Goal: Transaction & Acquisition: Obtain resource

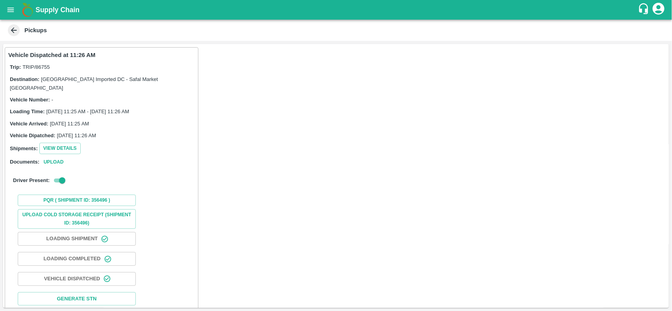
click at [18, 12] on button "open drawer" at bounding box center [11, 10] width 18 height 18
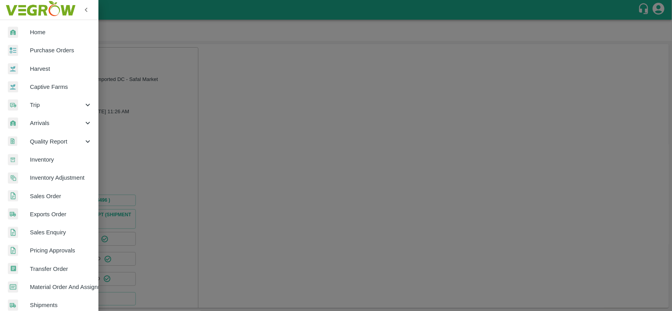
scroll to position [136, 0]
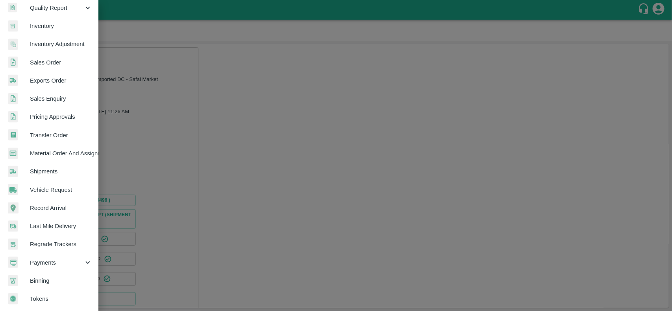
click at [46, 259] on span "Payments" at bounding box center [57, 263] width 54 height 9
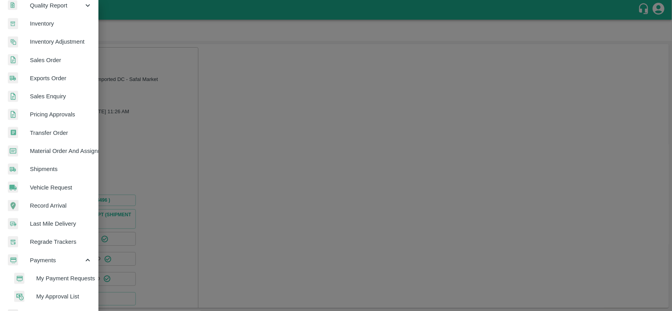
click at [57, 276] on span "My Payment Requests" at bounding box center [64, 278] width 56 height 9
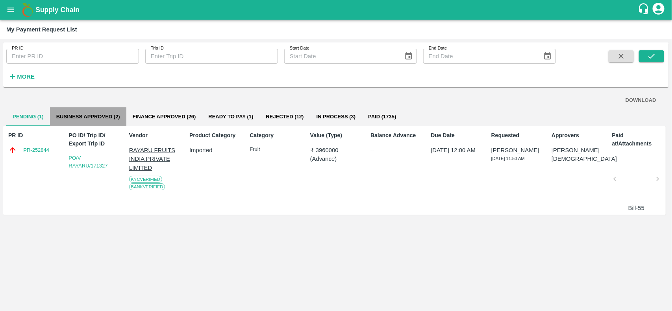
click at [98, 120] on button "Business Approved (2)" at bounding box center [88, 116] width 76 height 19
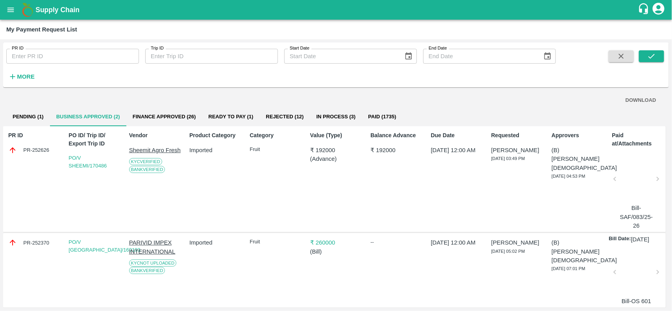
scroll to position [17, 0]
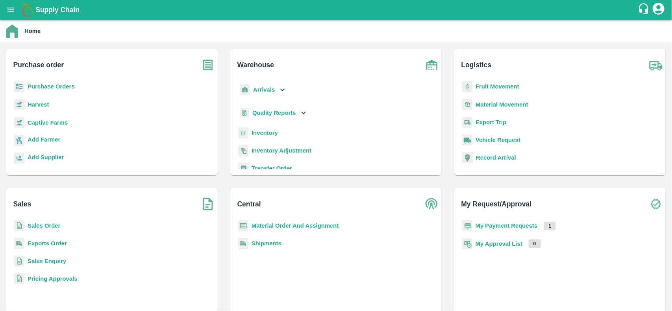
click at [54, 229] on p "Sales Order" at bounding box center [44, 226] width 33 height 9
click at [44, 226] on b "Sales Order" at bounding box center [44, 226] width 33 height 6
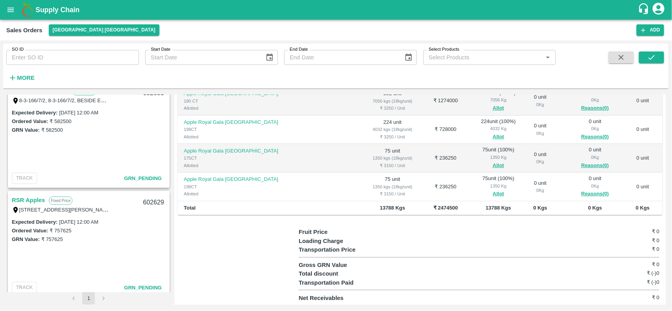
scroll to position [233, 0]
click at [28, 199] on link "RSR Apples" at bounding box center [28, 201] width 33 height 10
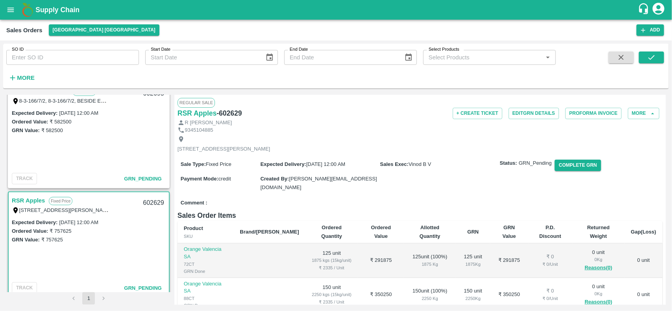
click at [640, 106] on div "Regular Sale" at bounding box center [420, 102] width 485 height 9
click at [640, 111] on button "More" at bounding box center [643, 113] width 31 height 11
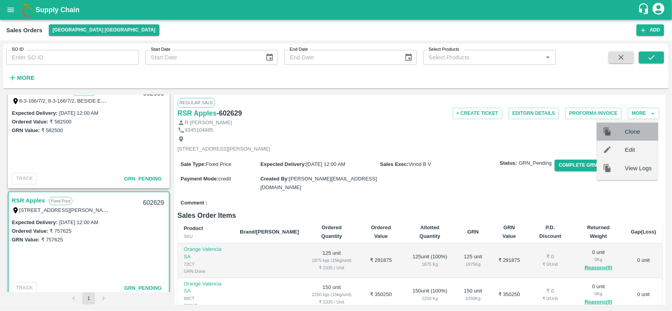
click at [634, 130] on span "Clone" at bounding box center [638, 132] width 27 height 9
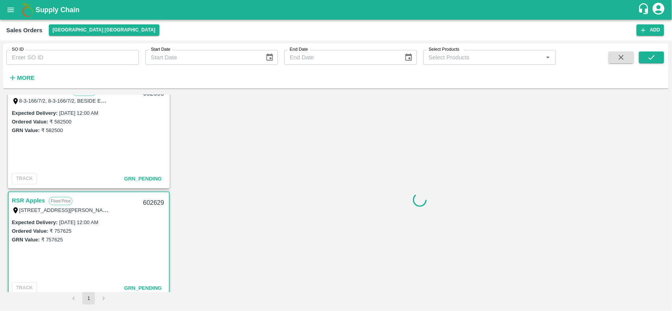
click at [634, 130] on div at bounding box center [419, 200] width 491 height 210
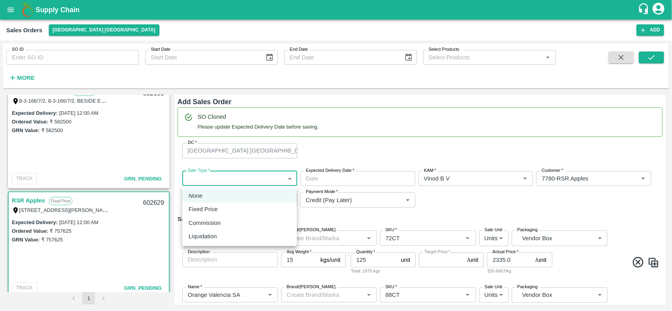
click at [208, 181] on body "Supply Chain Sales Orders Chennai DC Add SO ID SO ID Start Date Start Date End …" at bounding box center [336, 155] width 672 height 311
click at [202, 211] on p "Fixed Price" at bounding box center [203, 209] width 29 height 9
type input "1"
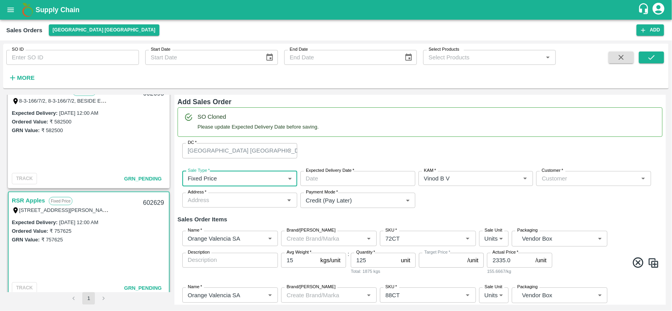
type input "DD/MM/YYYY hh:mm aa"
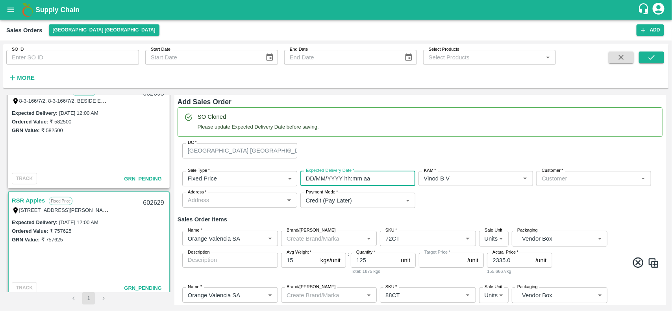
click at [349, 176] on input "DD/MM/YYYY hh:mm aa" at bounding box center [354, 178] width 109 height 15
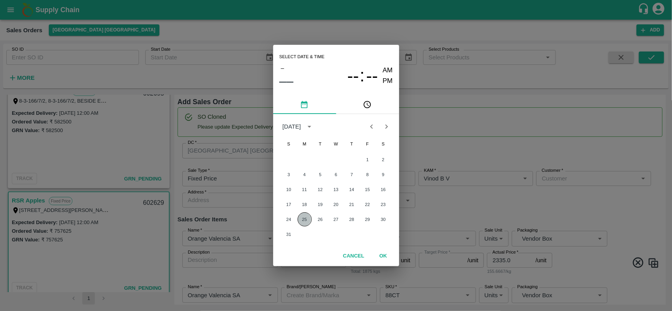
click at [307, 216] on button "25" at bounding box center [305, 220] width 14 height 14
type input "[DATE] 12:00 AM"
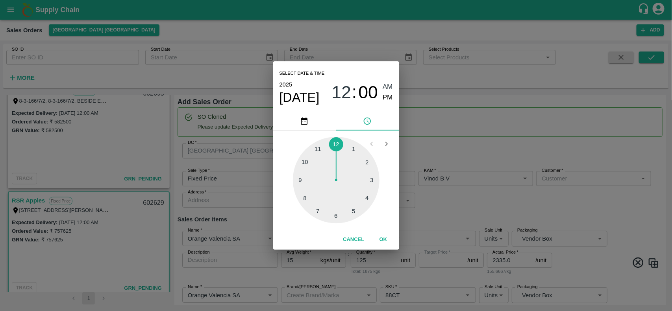
type input "NA"
click at [474, 197] on div "Select date & time 2025 Aug 25 12 : 00 AM PM 1 2 3 4 5 6 7 8 9 10 11 12 Cancel …" at bounding box center [336, 155] width 672 height 311
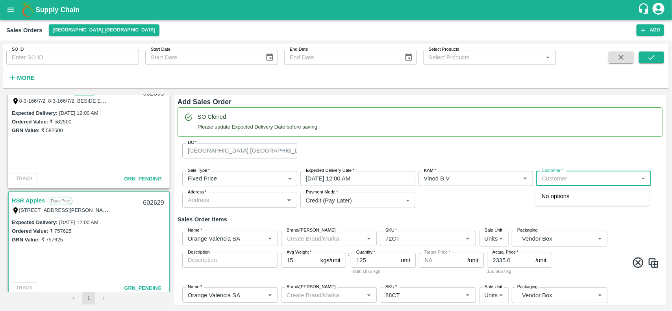
click at [563, 179] on input "Customer   *" at bounding box center [586, 179] width 97 height 10
click at [560, 193] on p "RSR Apples" at bounding box center [557, 196] width 31 height 9
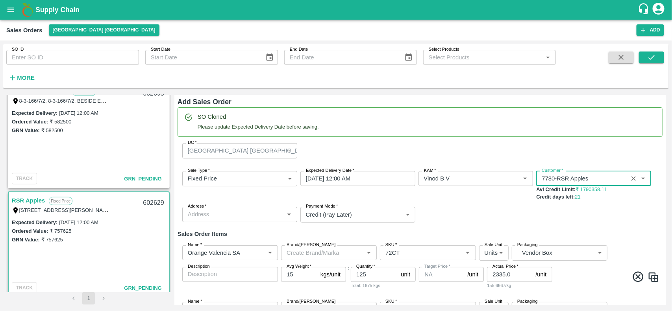
type input "7780-RSR Apples"
click at [209, 205] on div "Sale Type   * Fixed Price 1 Sale Type Expected Delivery Date   * 25/08/2025 12:…" at bounding box center [420, 197] width 485 height 64
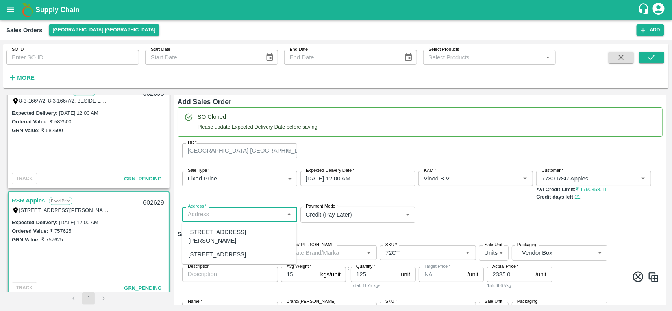
click at [213, 215] on input "Address   *" at bounding box center [233, 214] width 97 height 10
click at [213, 237] on div "T/F 68, Koyambedu Anna fruit market, Chennai , Chennai, Tamil Nadu, 600092, Ind…" at bounding box center [240, 237] width 102 height 18
type input "T/F 68, Koyambedu Anna fruit market, Chennai , Chennai, Tamil Nadu, 600092, Ind…"
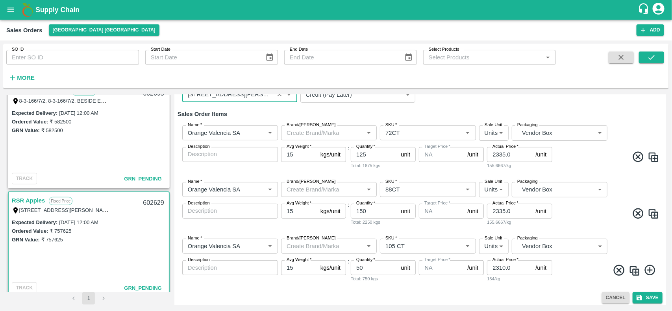
scroll to position [120, 0]
click at [612, 270] on icon at bounding box center [618, 270] width 13 height 13
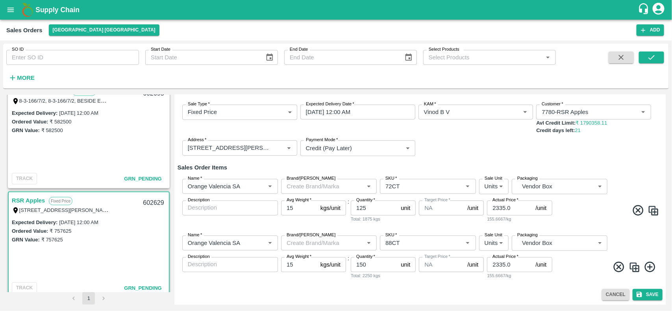
scroll to position [67, 0]
click at [367, 209] on input "125" at bounding box center [374, 208] width 47 height 15
type input "1"
type input "925"
click at [377, 268] on input "150" at bounding box center [374, 264] width 47 height 15
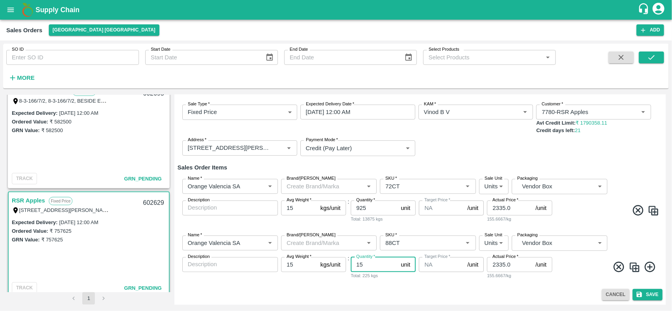
type input "1"
type input "264"
click at [512, 209] on input "2335.0" at bounding box center [509, 208] width 45 height 15
type input "2"
click at [498, 205] on input "2627" at bounding box center [509, 208] width 45 height 15
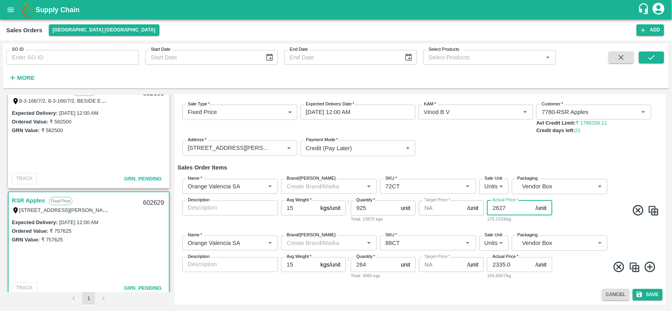
click at [498, 205] on input "2627" at bounding box center [509, 208] width 45 height 15
type input "2627"
click at [503, 266] on input "2335.0" at bounding box center [509, 264] width 45 height 15
paste input "627"
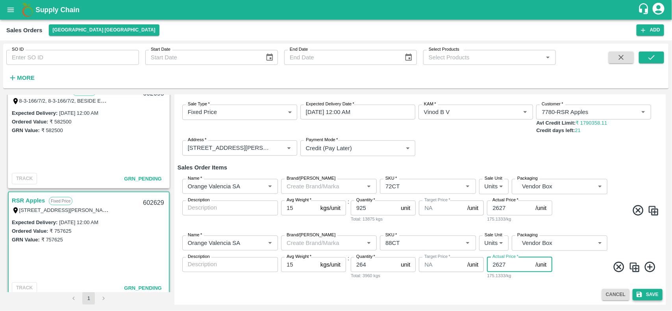
type input "2627"
click at [638, 300] on button "Save" at bounding box center [647, 294] width 30 height 11
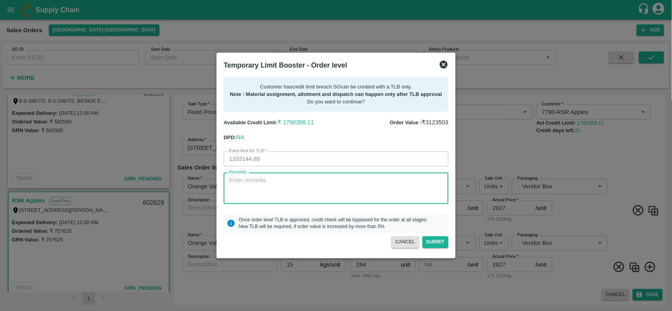
click at [260, 187] on textarea "Remarks" at bounding box center [336, 188] width 214 height 25
click at [268, 177] on textarea "Remarks" at bounding box center [336, 188] width 214 height 25
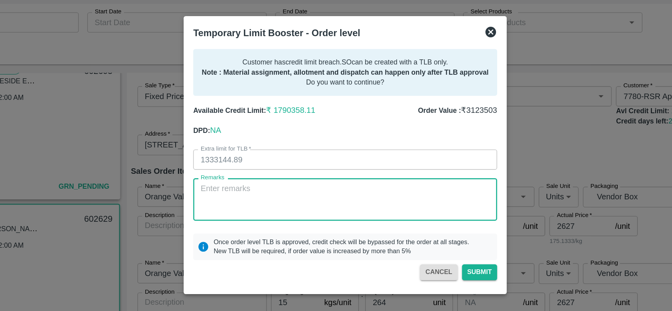
click at [252, 182] on textarea "Remarks" at bounding box center [336, 188] width 214 height 25
type textarea "Payment will be received In 7 Days"
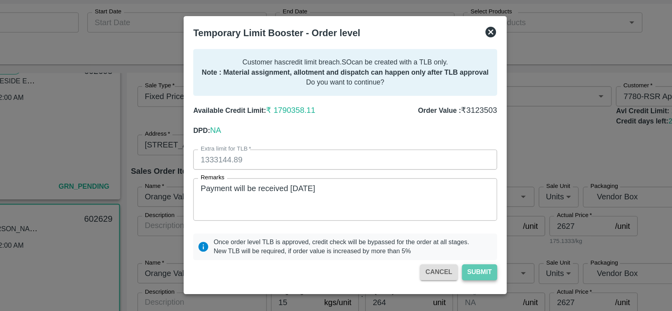
click at [436, 239] on button "Submit" at bounding box center [435, 242] width 26 height 11
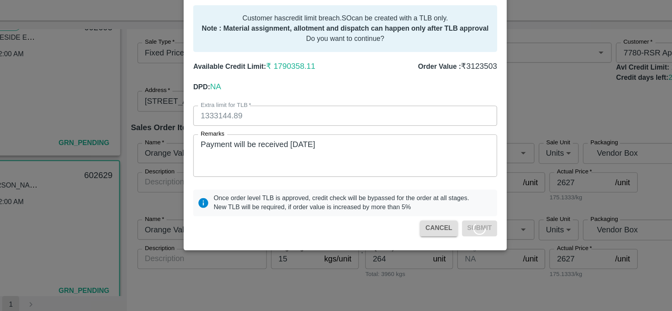
scroll to position [0, 0]
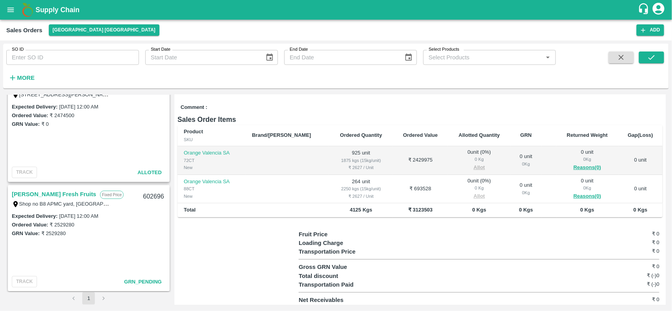
scroll to position [129, 0]
click at [35, 190] on link "[PERSON_NAME] Fresh Fruits" at bounding box center [54, 195] width 84 height 10
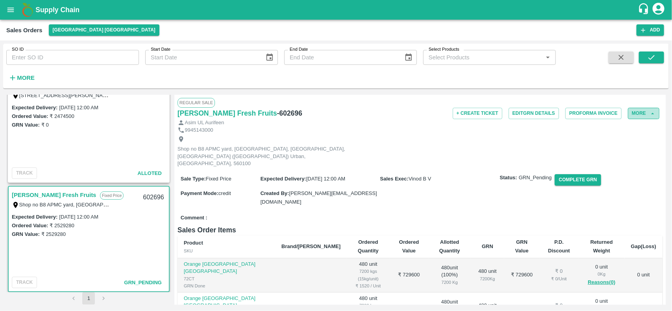
click at [638, 116] on button "More" at bounding box center [643, 113] width 31 height 11
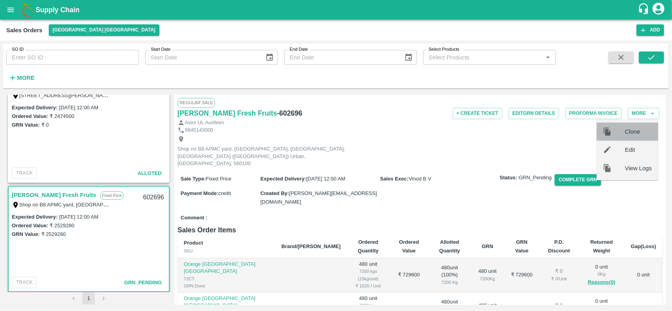
click at [625, 135] on span "Clone" at bounding box center [638, 132] width 27 height 9
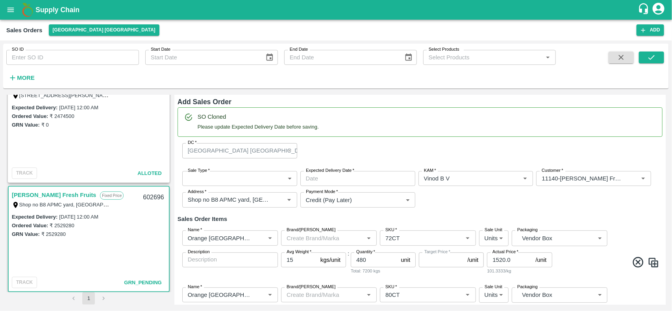
click at [231, 176] on body "Supply Chain Sales Orders [GEOGRAPHIC_DATA] [GEOGRAPHIC_DATA] Add SO ID SO ID S…" at bounding box center [336, 155] width 672 height 311
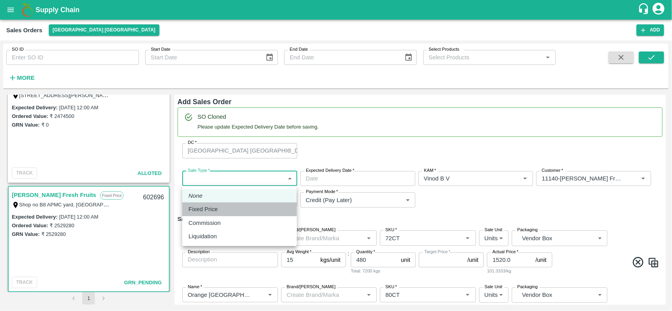
click at [219, 211] on div "Fixed Price" at bounding box center [205, 209] width 33 height 9
type input "1"
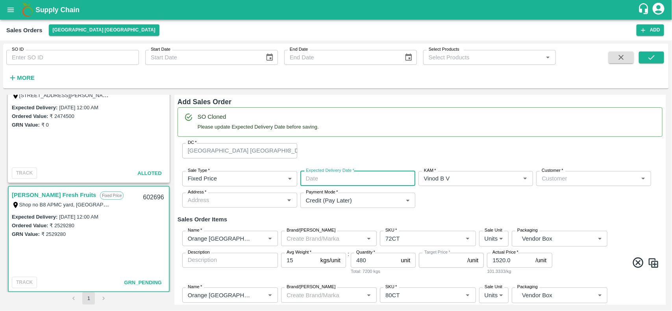
type input "DD/MM/YYYY hh:mm aa"
click at [338, 180] on input "DD/MM/YYYY hh:mm aa" at bounding box center [354, 178] width 109 height 15
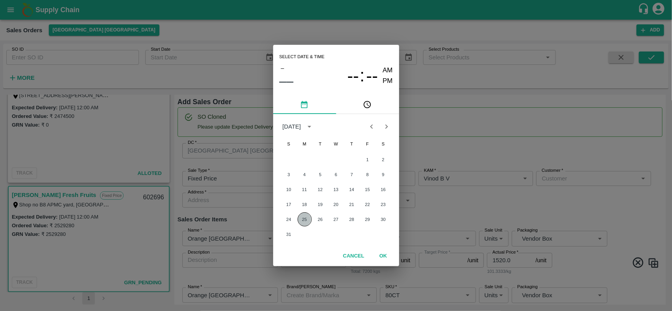
click at [302, 225] on button "25" at bounding box center [305, 220] width 14 height 14
type input "25/08/2025 12:00 AM"
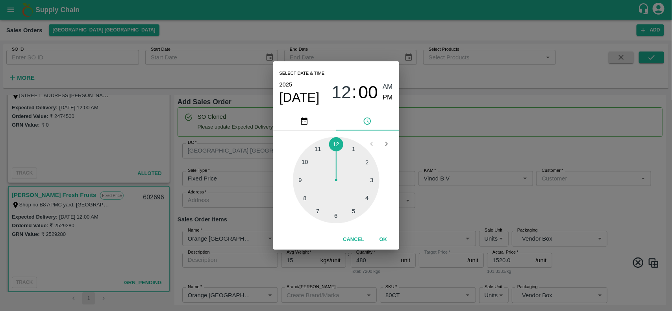
type input "NA"
click at [583, 174] on div "Select date & time 2025 Aug 25 12 : 00 AM PM 1 2 3 4 5 6 7 8 9 10 11 12 Cancel …" at bounding box center [336, 155] width 672 height 311
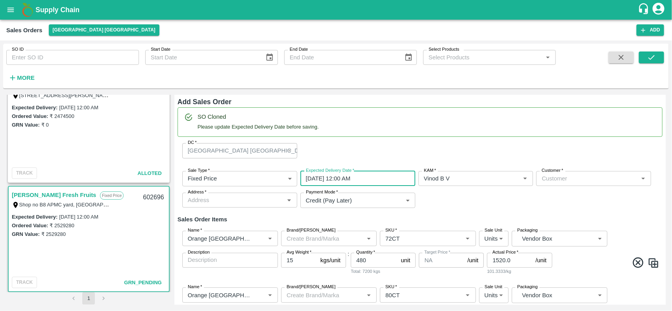
click at [583, 174] on div "Select date & time 2025 Aug 25 12 : 00 AM PM 1 2 3 4 5 6 7 8 9 10 11 12 Cancel …" at bounding box center [336, 155] width 672 height 311
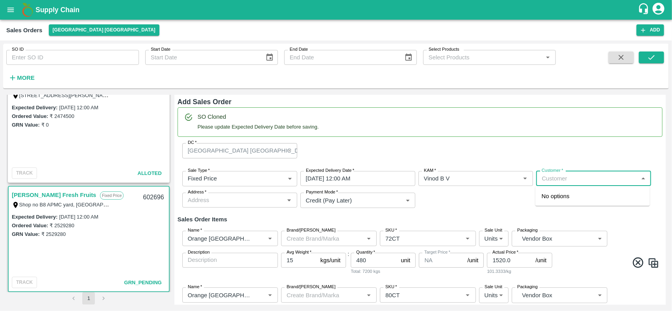
click at [583, 174] on input "Customer   *" at bounding box center [586, 179] width 97 height 10
click at [557, 201] on p "Rabbani Fresh Fruits" at bounding box center [582, 196] width 81 height 9
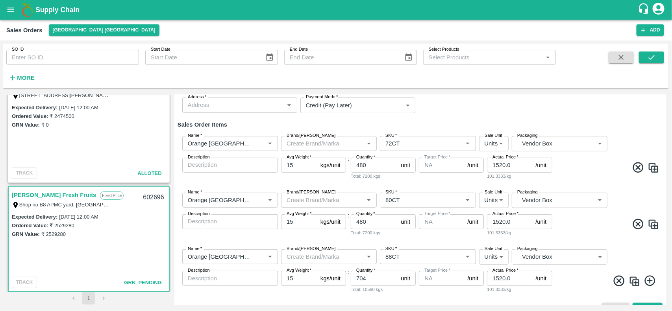
scroll to position [110, 0]
type input "11140-Rabbani Fresh Fruits"
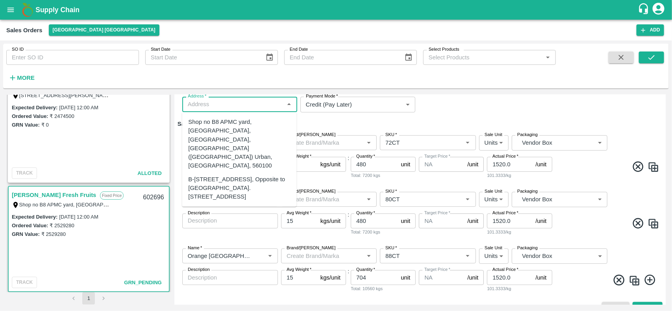
click at [242, 100] on input "Address   *" at bounding box center [233, 104] width 97 height 10
click at [231, 132] on div "Shop no B8 APMC yard, Singena agrahara Huskur village, Bangalore, Bengaluru (Ba…" at bounding box center [240, 144] width 102 height 53
type input "Shop no B8 APMC yard, Singena agrahara Huskur village, Bangalore, Bengaluru (Ba…"
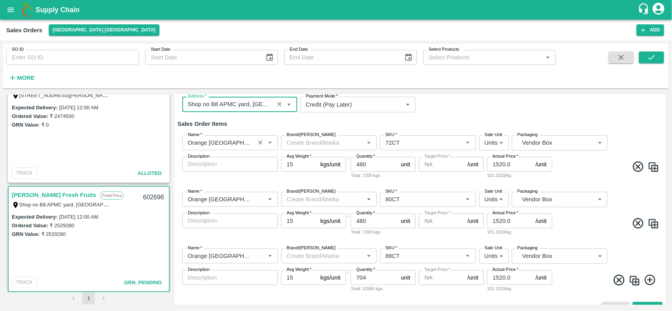
click at [246, 140] on input "Name   *" at bounding box center [219, 143] width 68 height 10
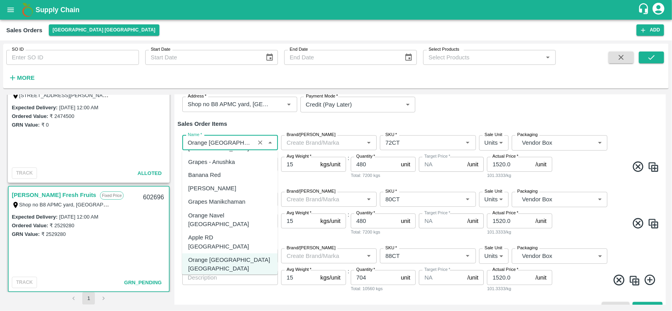
scroll to position [658, 0]
type input "Orange Valencia SA"
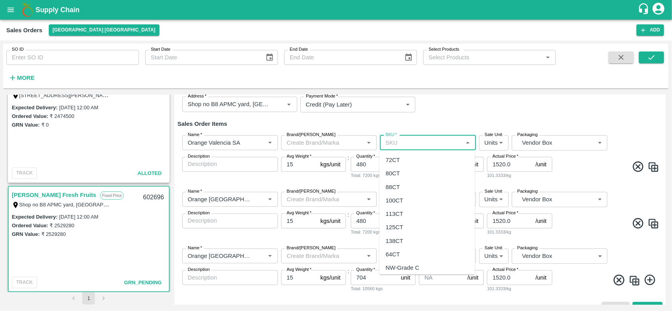
click at [402, 142] on input "SKU   *" at bounding box center [421, 143] width 78 height 10
click at [400, 157] on div "72CT" at bounding box center [427, 160] width 96 height 13
type input "72CT"
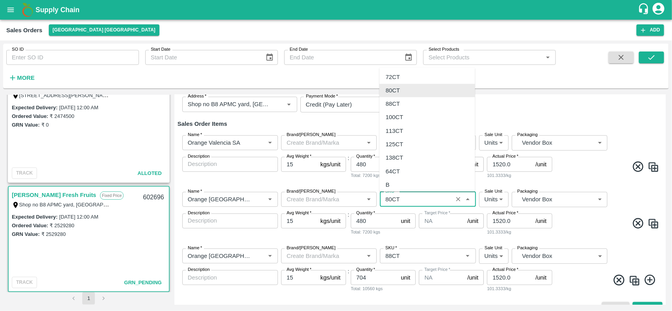
click at [403, 198] on input "SKU   *" at bounding box center [416, 199] width 68 height 10
click at [403, 105] on div "88CT" at bounding box center [427, 103] width 96 height 13
type input "88CT"
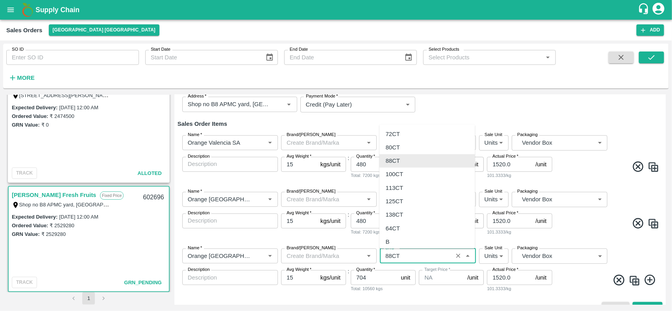
click at [392, 257] on input "SKU   *" at bounding box center [416, 256] width 68 height 10
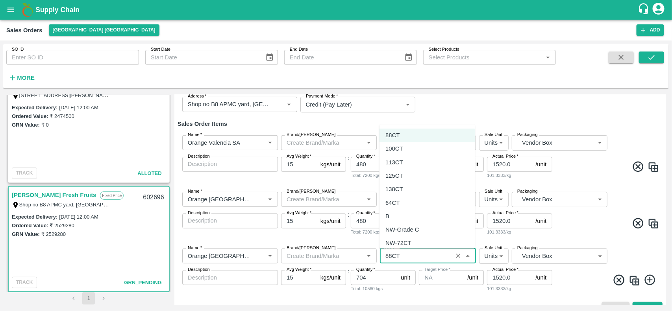
scroll to position [0, 0]
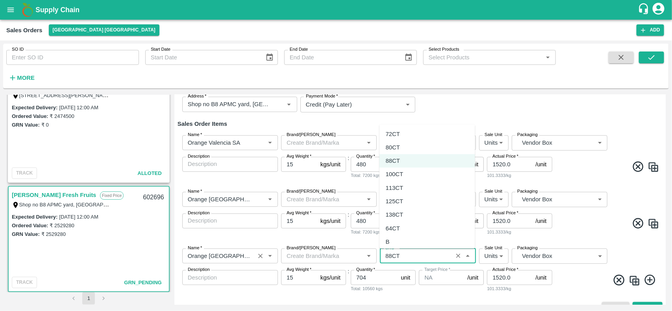
click at [231, 256] on input "Name   *" at bounding box center [219, 256] width 68 height 10
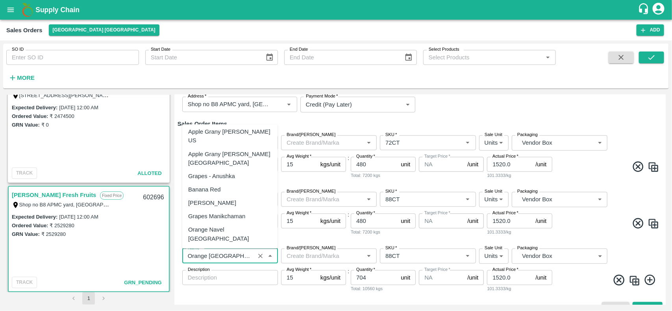
scroll to position [618, 0]
type input "Orange Valencia SA"
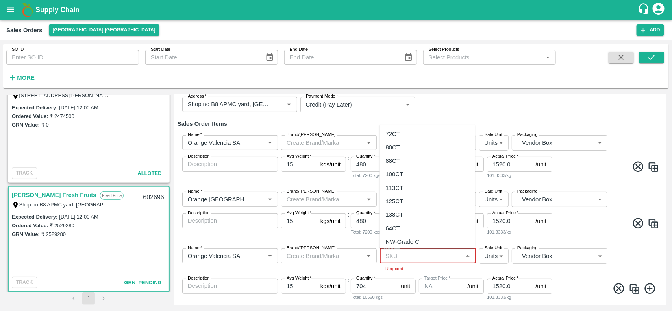
click at [406, 258] on input "SKU   *" at bounding box center [421, 256] width 78 height 10
click at [400, 208] on div "105 CT" at bounding box center [395, 212] width 19 height 9
type input "105 CT"
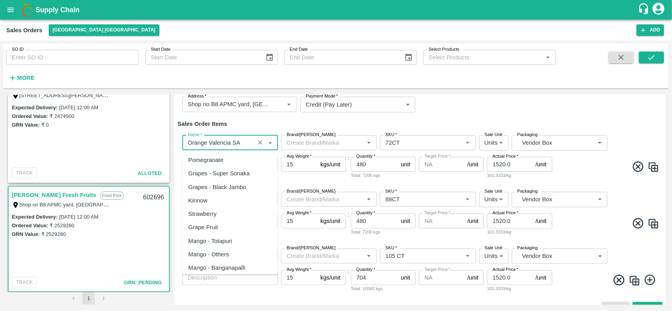
click at [219, 140] on input "Name   *" at bounding box center [219, 143] width 68 height 10
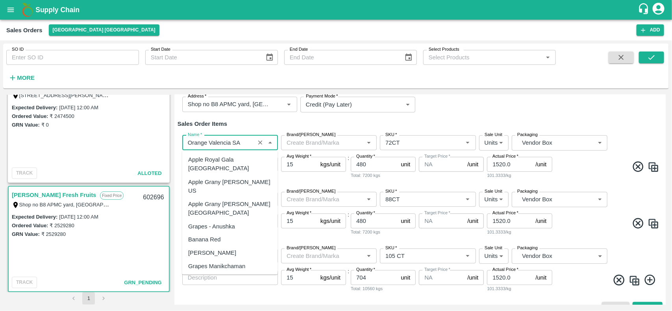
click at [219, 140] on input "Name   *" at bounding box center [219, 143] width 68 height 10
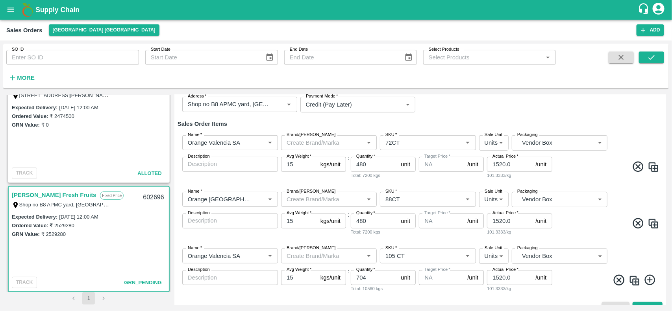
click at [414, 119] on h6 "Sales Order Items" at bounding box center [420, 124] width 485 height 10
click at [194, 205] on div "Name   *" at bounding box center [230, 199] width 96 height 15
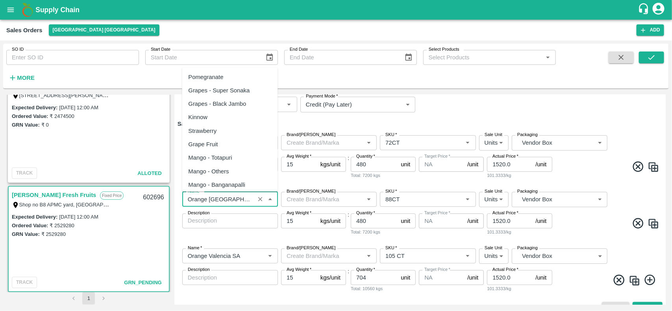
click at [194, 205] on div "Name   *" at bounding box center [230, 199] width 96 height 15
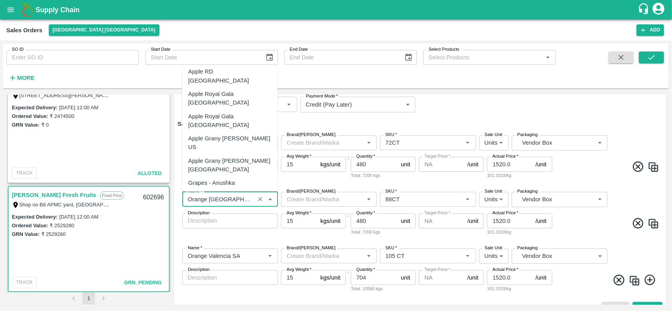
paste input "Orange Valencia SA"
type input "Orange Valencia SA"
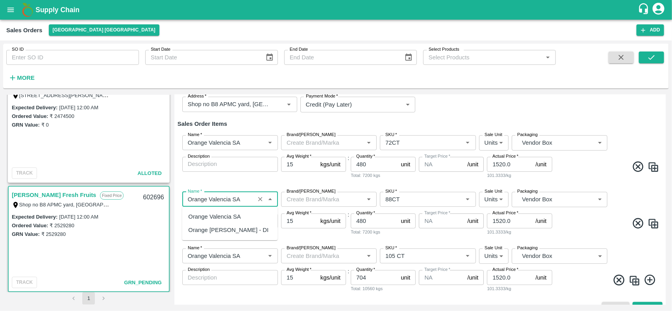
click at [211, 220] on div "Orange Valencia SA" at bounding box center [215, 217] width 52 height 9
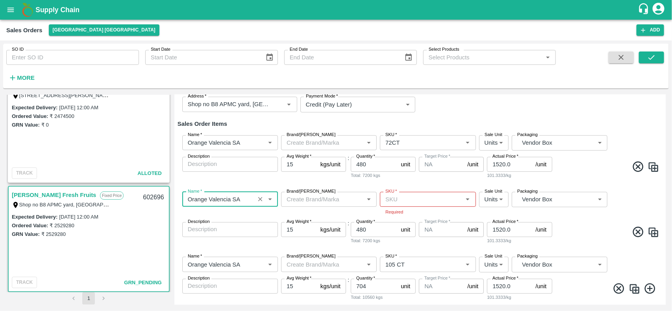
type input "Orange Valencia SA"
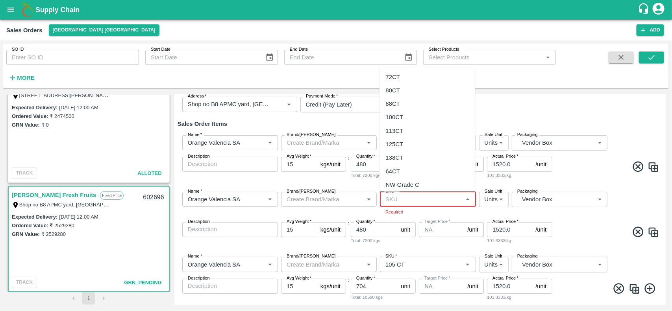
click at [401, 201] on input "SKU   *" at bounding box center [421, 199] width 78 height 10
click at [390, 102] on div "88CT" at bounding box center [393, 104] width 14 height 9
type input "88CT"
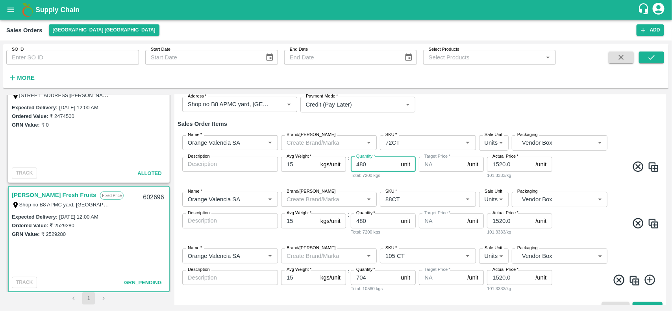
click at [378, 162] on input "480" at bounding box center [374, 164] width 47 height 15
type input "4"
type input "880"
click at [377, 221] on input "480" at bounding box center [374, 221] width 47 height 15
click at [380, 278] on input "704" at bounding box center [374, 277] width 47 height 15
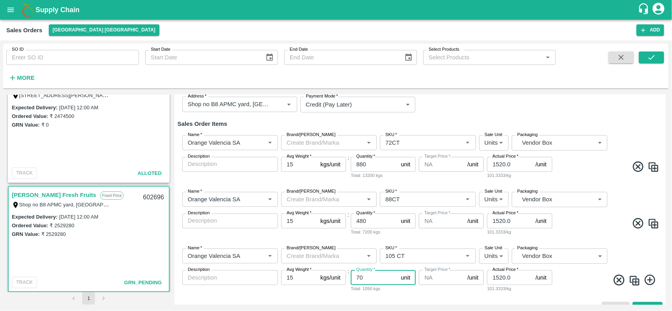
type input "7"
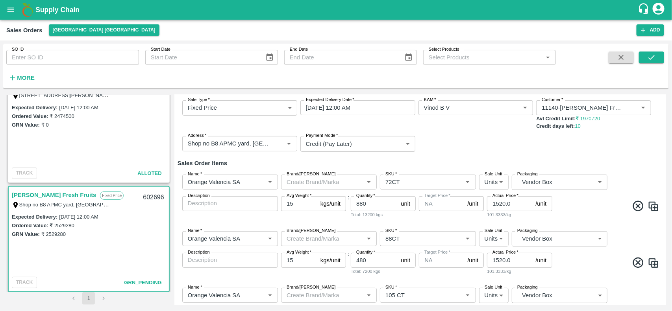
scroll to position [64, 0]
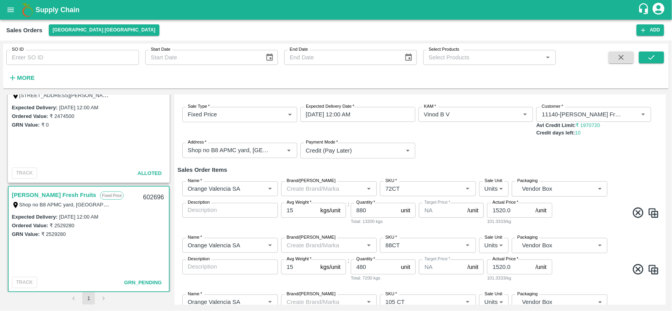
type input "240"
click at [522, 215] on input "1520.0" at bounding box center [509, 210] width 45 height 15
type input "1"
click at [492, 209] on input "2323" at bounding box center [509, 210] width 45 height 15
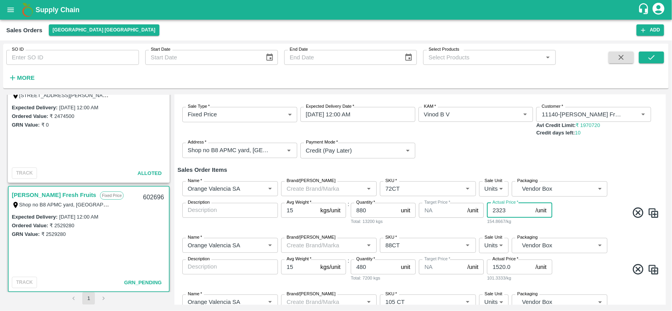
type input "2323"
click at [496, 263] on input "1520.0" at bounding box center [509, 267] width 45 height 15
paste input "2323"
type input "2323"
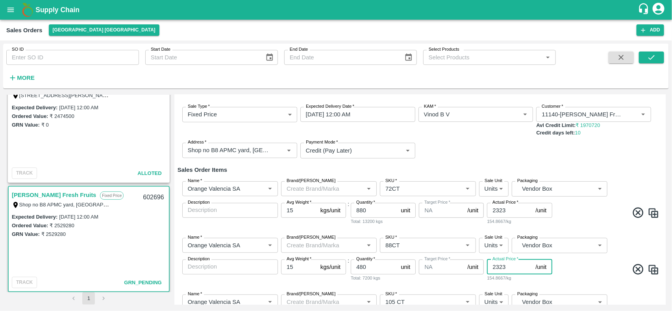
click at [577, 260] on div "Name   * Name   * Brand/Marka Brand/Marka SKU   * SKU   * Sale Unit Units 2 Sal…" at bounding box center [420, 260] width 485 height 57
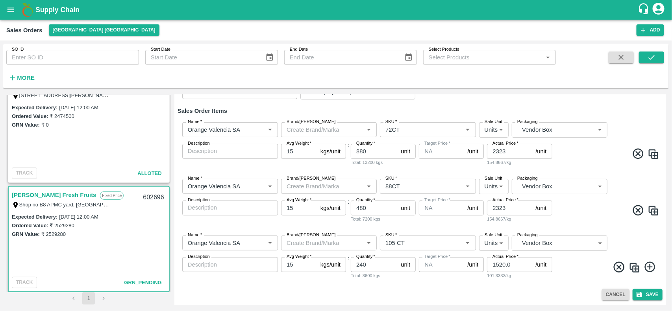
click at [512, 263] on input "1520.0" at bounding box center [509, 264] width 45 height 15
type input "1"
type input "1870"
click at [645, 292] on button "Save" at bounding box center [647, 294] width 30 height 11
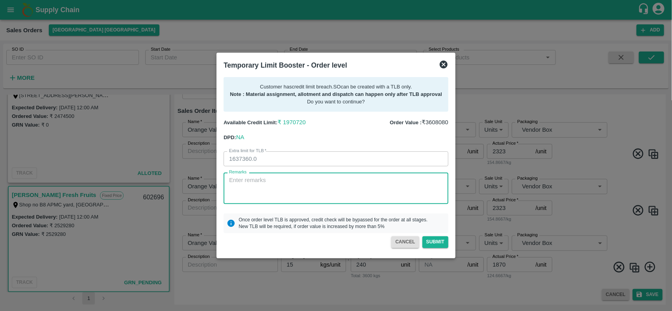
click at [290, 185] on textarea "Remarks" at bounding box center [336, 188] width 214 height 25
type textarea "I"
type textarea "Payment will be done in 7 Days"
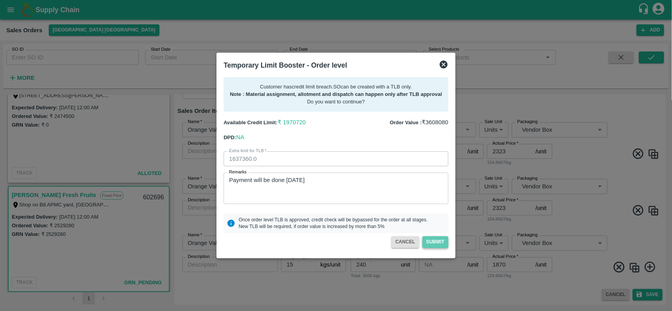
click at [436, 245] on button "Submit" at bounding box center [435, 242] width 26 height 11
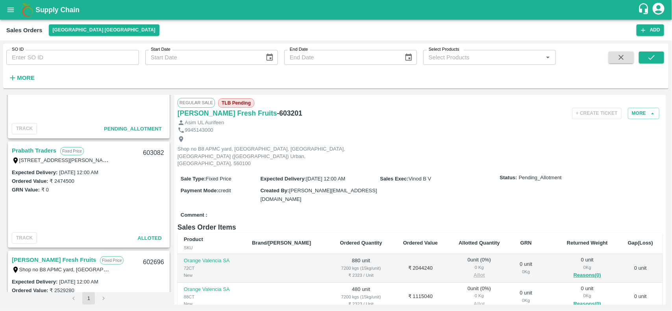
scroll to position [173, 0]
click at [37, 153] on link "Prabath Traders" at bounding box center [34, 151] width 44 height 10
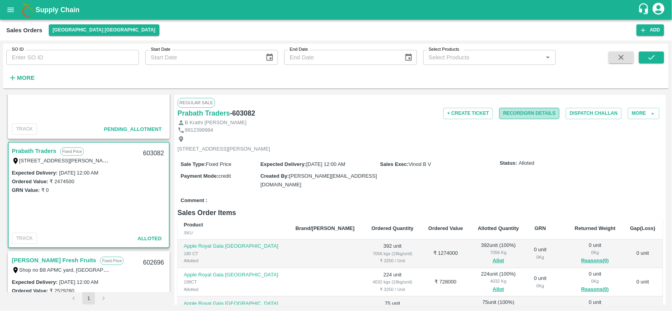
click at [514, 115] on button "Record GRN Details" at bounding box center [529, 113] width 60 height 11
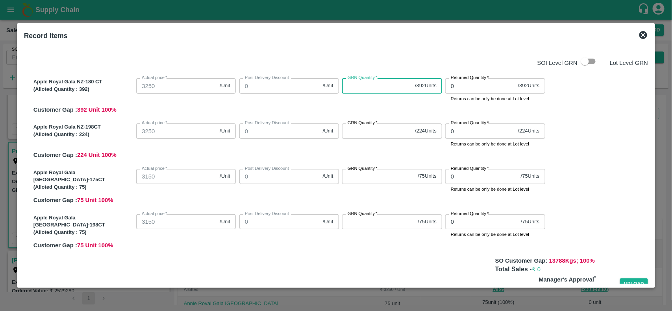
click at [361, 91] on input "GRN Quantity   *" at bounding box center [377, 85] width 70 height 15
type input "392"
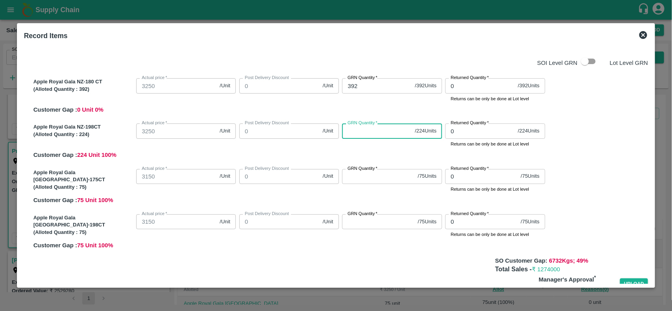
click at [359, 135] on input "GRN Quantity   *" at bounding box center [377, 131] width 70 height 15
type input "224"
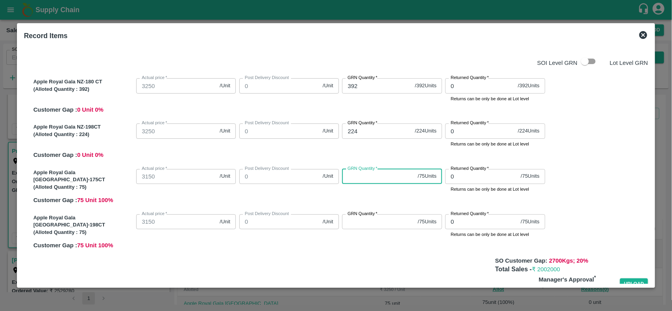
click at [361, 183] on input "GRN Quantity   *" at bounding box center [378, 176] width 72 height 15
type input "75"
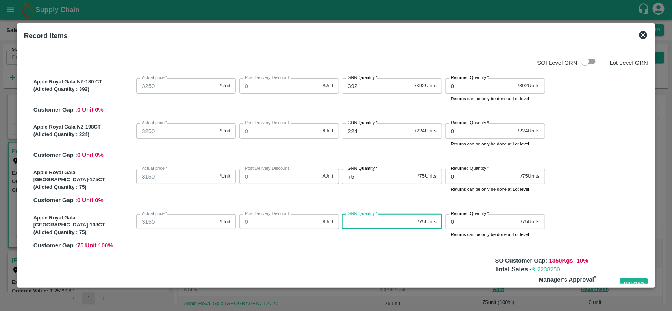
click at [367, 225] on input "GRN Quantity   *" at bounding box center [378, 222] width 72 height 15
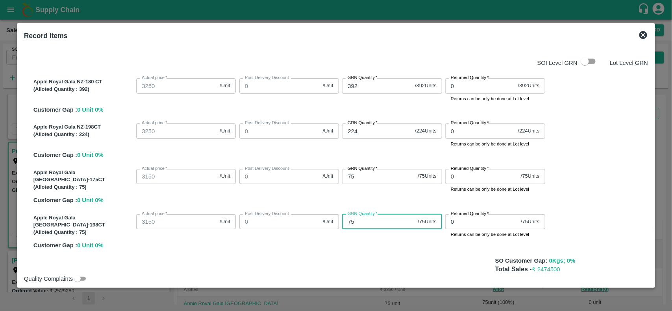
scroll to position [20, 0]
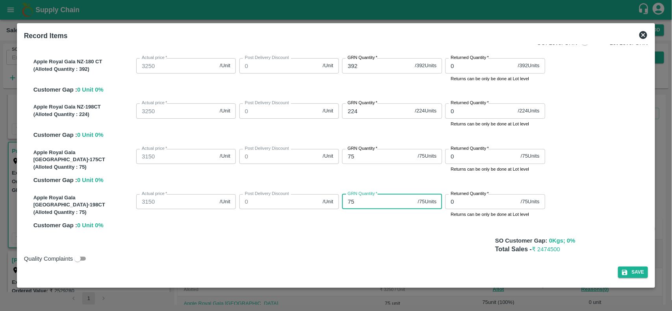
type input "75"
click at [612, 280] on div "SOI Level GRN Lot Level GRN Apple Royal Gala NZ-180 CT (Alloted Quantity : 392 …" at bounding box center [336, 163] width 631 height 239
click at [618, 275] on button "Save" at bounding box center [633, 272] width 30 height 11
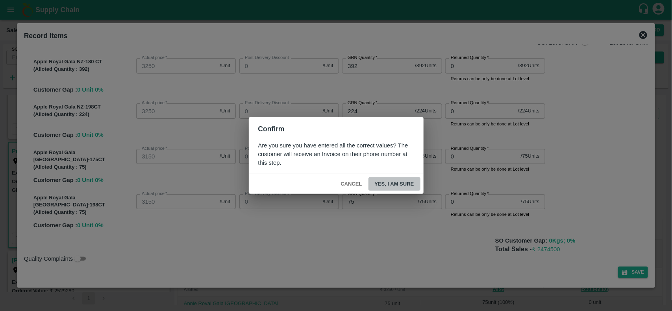
click at [402, 178] on button "Yes, I am sure" at bounding box center [394, 185] width 52 height 14
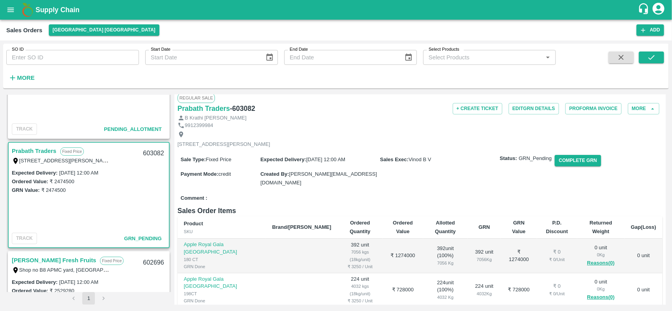
scroll to position [0, 0]
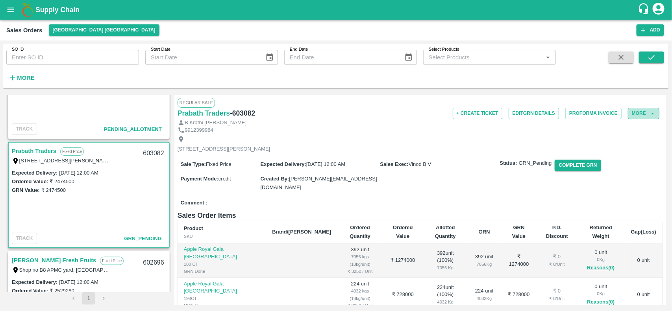
click at [642, 115] on button "More" at bounding box center [643, 113] width 31 height 11
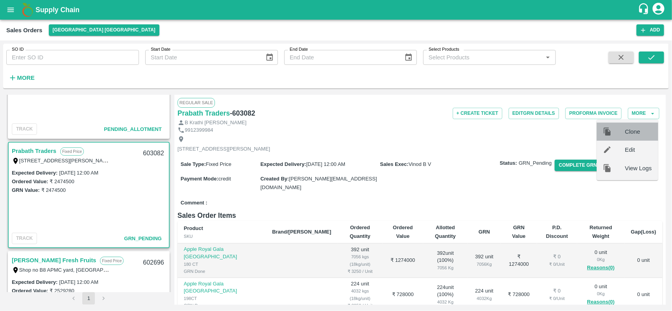
click at [631, 129] on span "Clone" at bounding box center [638, 132] width 27 height 9
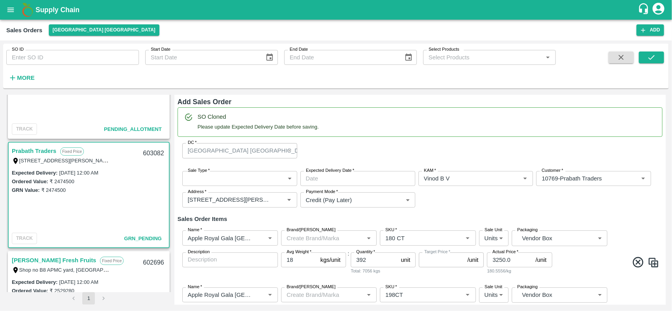
click at [207, 174] on label "Sale Type   *" at bounding box center [199, 171] width 22 height 6
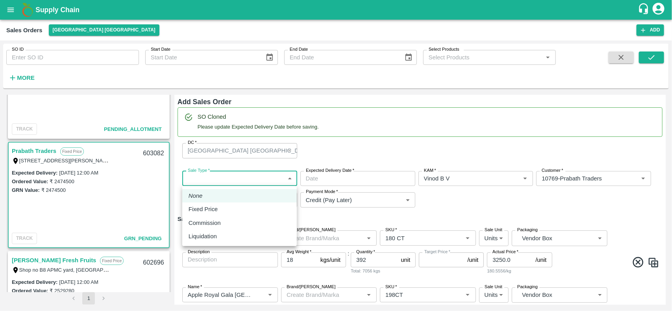
click at [209, 178] on body "Supply Chain Sales Orders Chennai DC Add SO ID SO ID Start Date Start Date End …" at bounding box center [336, 155] width 672 height 311
click at [204, 211] on p "Fixed Price" at bounding box center [203, 209] width 29 height 9
type input "1"
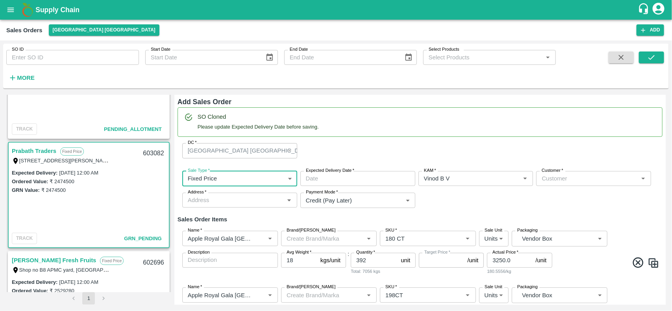
click at [347, 178] on input "Expected Delivery Date   *" at bounding box center [354, 178] width 109 height 15
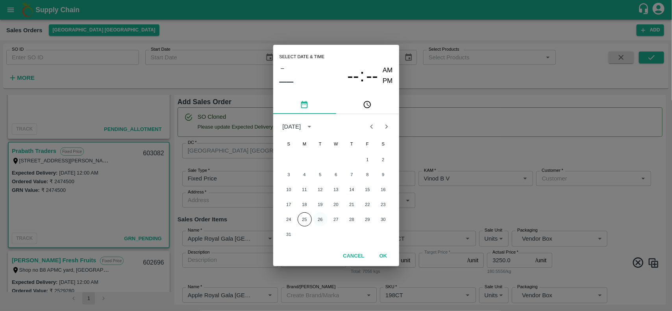
click at [322, 216] on button "26" at bounding box center [320, 220] width 14 height 14
type input "26/08/2025 12:00 AM"
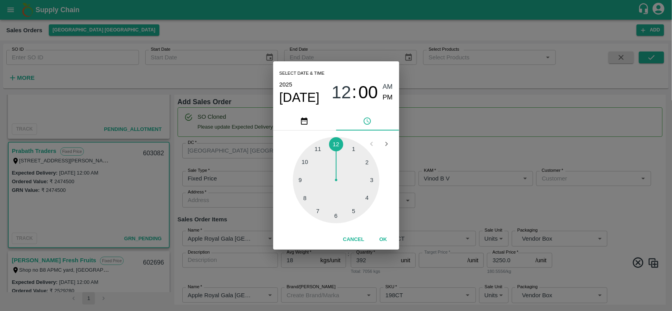
type input "NA"
click at [497, 204] on div "Select date & time 2025 Aug 26 12 : 00 AM PM 1 2 3 4 5 6 7 8 9 10 11 12 Cancel …" at bounding box center [336, 155] width 672 height 311
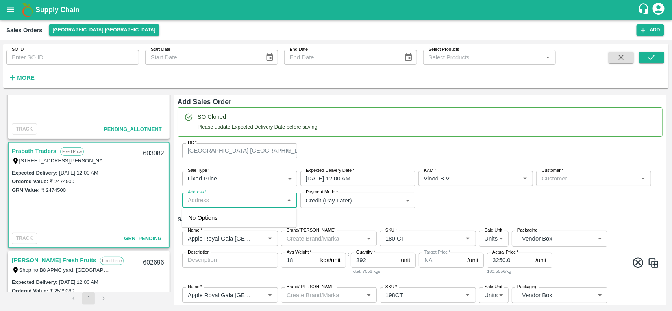
click at [227, 203] on input "Address   *" at bounding box center [233, 200] width 97 height 10
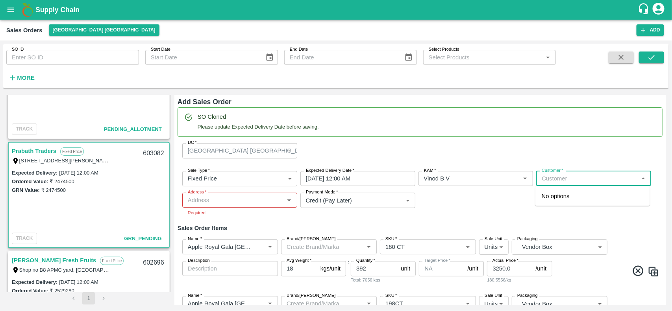
click at [553, 175] on input "Customer   *" at bounding box center [586, 179] width 97 height 10
type input "Prabat"
type input "NA"
click at [551, 197] on p "Prabath Traders" at bounding box center [563, 196] width 42 height 9
type input "10769-Prabath Traders"
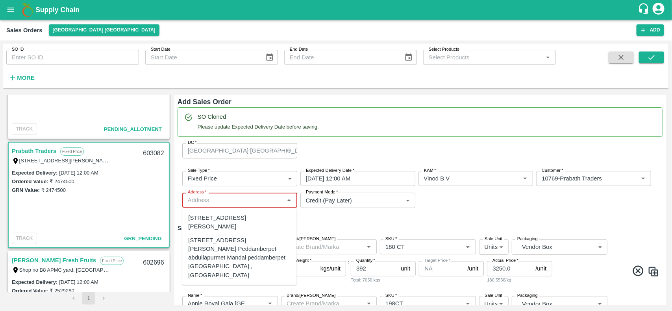
click at [237, 196] on input "Address   *" at bounding box center [233, 200] width 97 height 10
click at [230, 218] on div "Plot No: 131,, Sadasiva heavens, Peddamberpet, Abdullapurmet Mandal ,, Hyderaba…" at bounding box center [240, 223] width 102 height 18
type input "Plot No: 131,, Sadasiva heavens, Peddamberpet, Abdullapurmet Mandal ,, Hyderaba…"
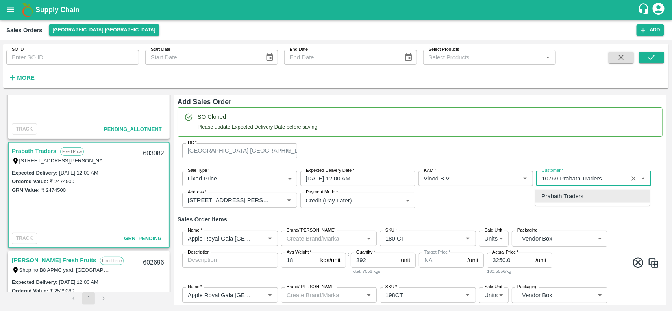
click at [593, 174] on input "Customer   *" at bounding box center [581, 179] width 87 height 10
click at [572, 198] on p "Prabath Traders" at bounding box center [563, 196] width 42 height 9
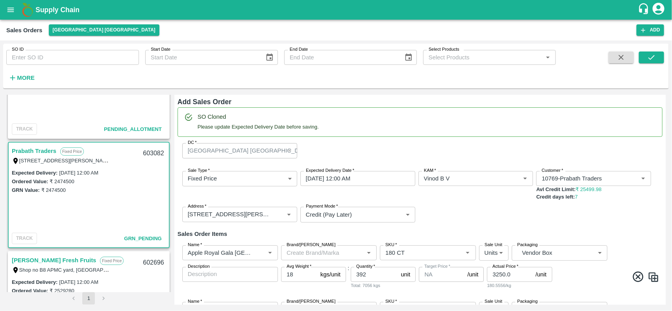
click at [572, 198] on b "Credit days left:" at bounding box center [555, 197] width 39 height 6
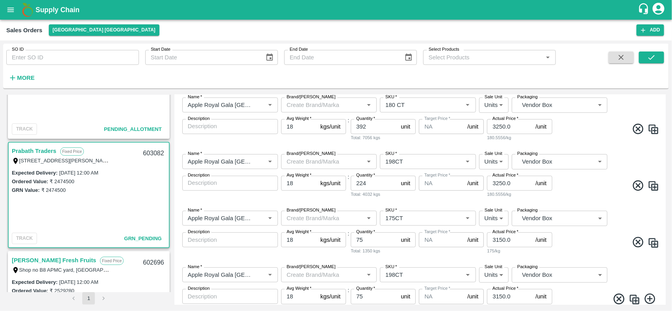
scroll to position [148, 0]
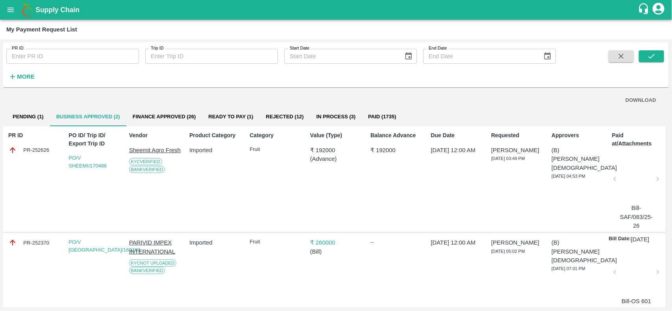
scroll to position [17, 0]
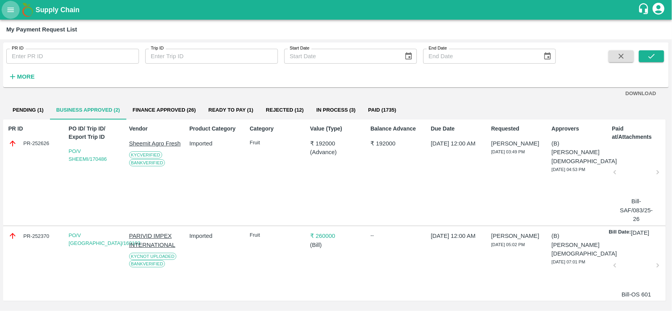
click at [16, 8] on button "open drawer" at bounding box center [11, 10] width 18 height 18
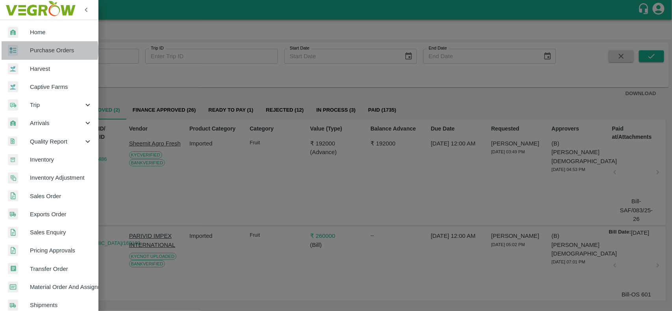
click at [35, 50] on span "Purchase Orders" at bounding box center [61, 50] width 62 height 9
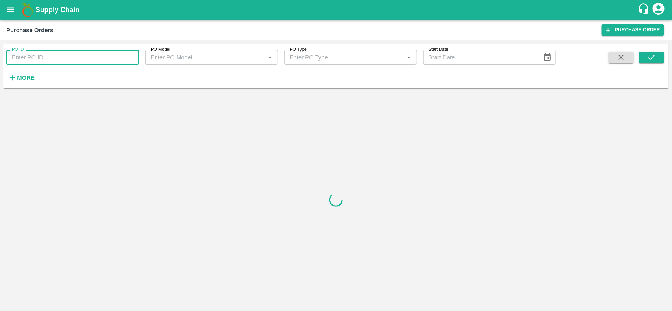
click at [38, 60] on input "PO ID" at bounding box center [72, 57] width 133 height 15
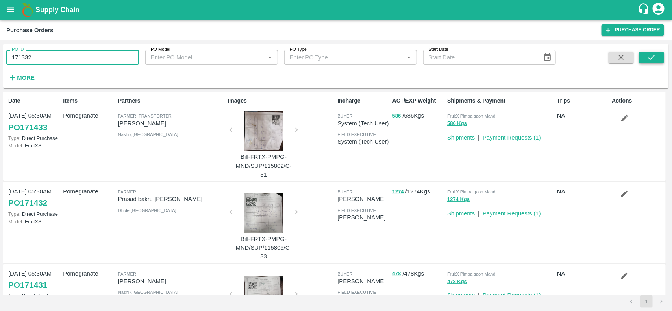
type input "171332"
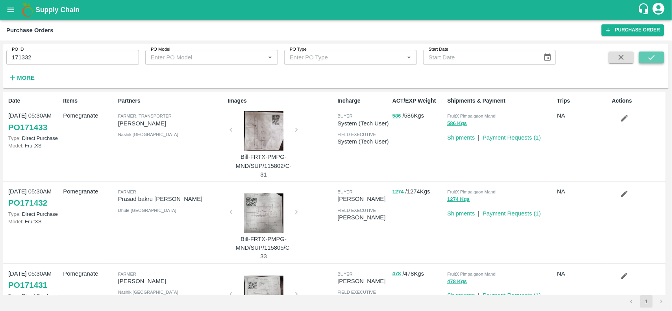
click at [648, 57] on icon "submit" at bounding box center [651, 57] width 9 height 9
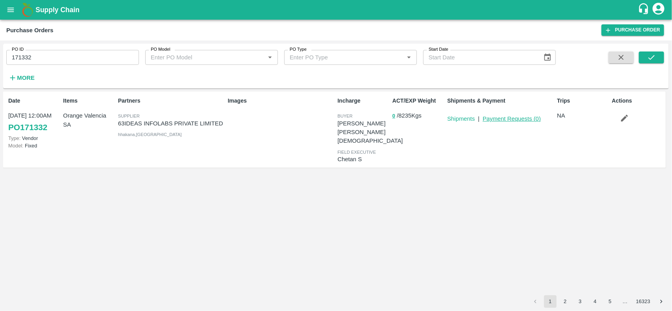
click at [495, 121] on link "Payment Requests ( 0 )" at bounding box center [512, 119] width 58 height 6
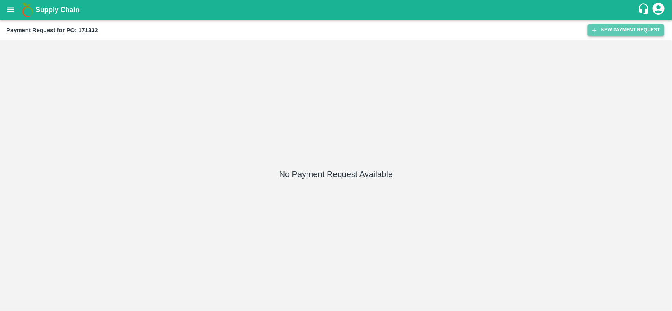
click at [610, 28] on button "New Payment Request" at bounding box center [626, 29] width 76 height 11
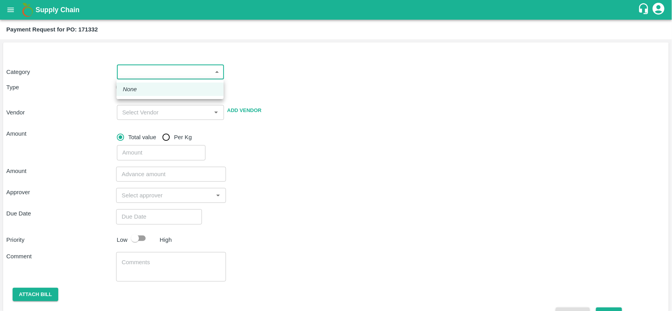
click at [164, 71] on body "Supply Chain Payment Request for PO: 171332 Category ​ ​ Type Advance Bill Vend…" at bounding box center [336, 155] width 672 height 311
click at [142, 85] on li "None" at bounding box center [170, 89] width 107 height 13
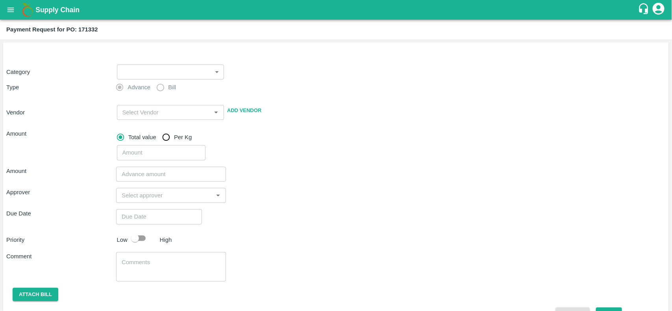
click at [142, 85] on span "Advance" at bounding box center [139, 87] width 23 height 9
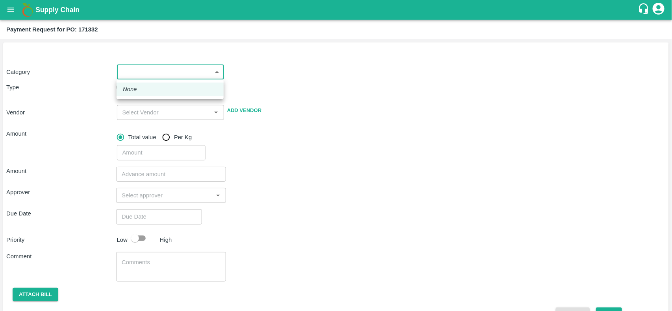
click at [152, 74] on body "Supply Chain Payment Request for PO: 171332 Category ​ ​ Type Advance Bill Vend…" at bounding box center [336, 155] width 672 height 311
click at [127, 95] on li "None" at bounding box center [170, 89] width 107 height 13
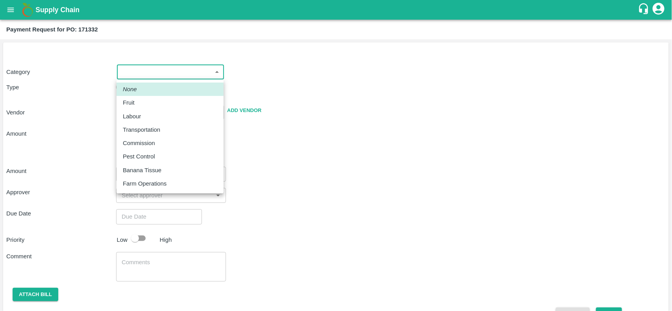
click at [154, 65] on body "Supply Chain Payment Request for PO: 171332 Category ​ ​ Type Advance Bill Vend…" at bounding box center [336, 155] width 672 height 311
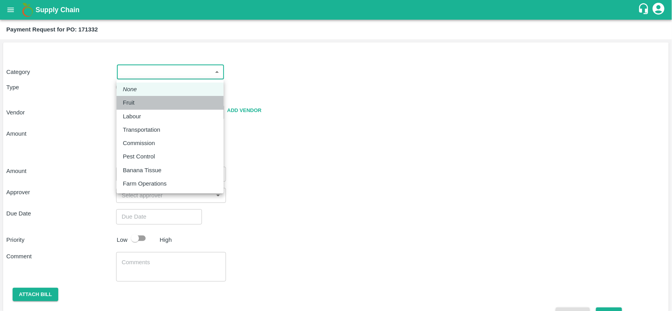
click at [134, 96] on li "Fruit" at bounding box center [170, 102] width 107 height 13
type input "1"
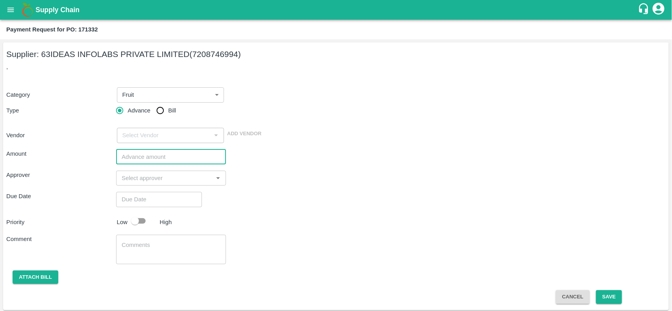
click at [156, 153] on input "number" at bounding box center [171, 157] width 110 height 15
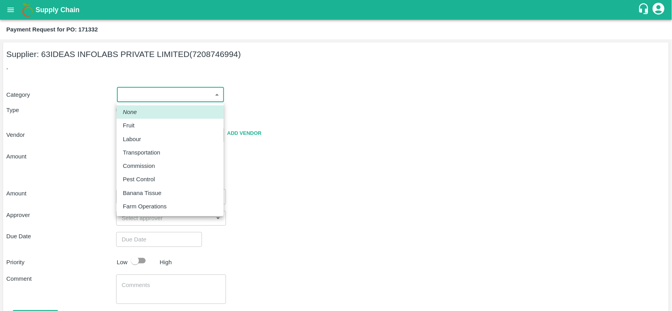
click at [138, 93] on body "Supply Chain Payment Request for PO: 171332 Supplier: 63IDEAS INFOLABS PRIVATE …" at bounding box center [336, 155] width 672 height 311
click at [133, 122] on p "Fruit" at bounding box center [129, 125] width 12 height 9
type input "1"
type input "63IDEAS INFOLABS PRIVATE LIMITED - 7208746994(Supplier)"
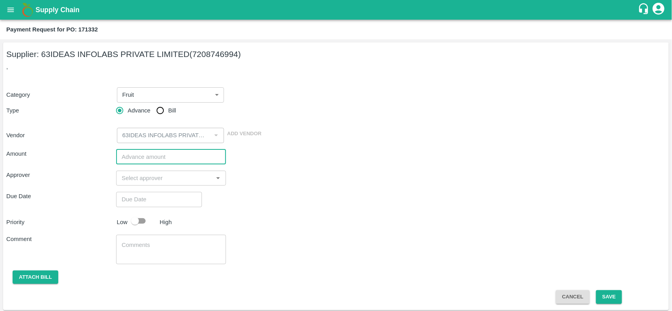
click at [129, 157] on input "number" at bounding box center [171, 157] width 110 height 15
type input "130375"
click at [136, 156] on input "130375" at bounding box center [171, 157] width 110 height 15
type input "8"
click at [137, 184] on div "​" at bounding box center [171, 178] width 110 height 15
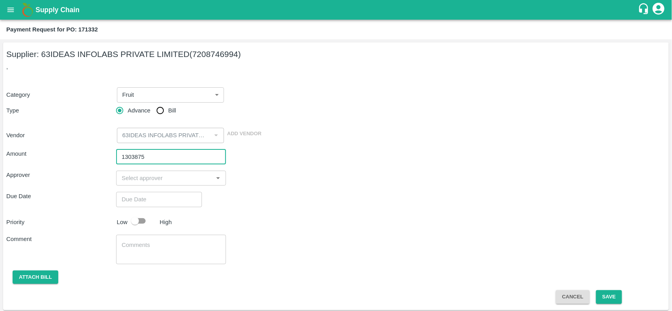
type input "1303875"
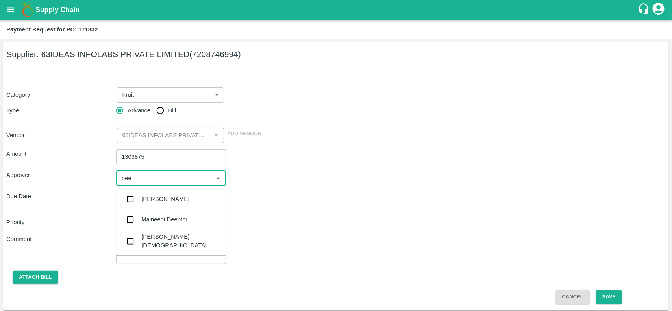
type input "neet"
click at [130, 215] on input "checkbox" at bounding box center [130, 221] width 16 height 16
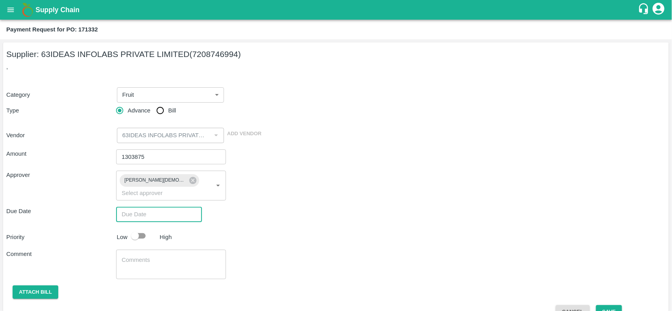
type input "DD/MM/YYYY hh:mm aa"
click at [131, 208] on input "DD/MM/YYYY hh:mm aa" at bounding box center [156, 214] width 80 height 15
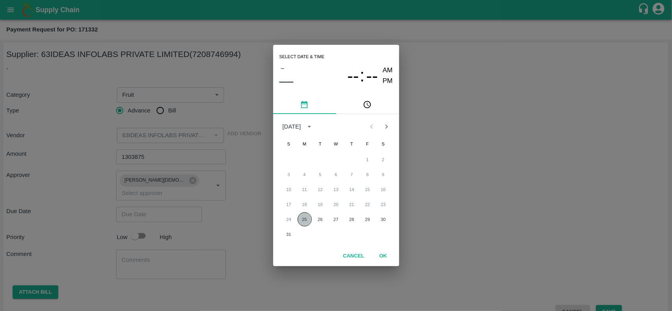
click at [304, 222] on button "25" at bounding box center [305, 220] width 14 height 14
type input "[DATE] 12:00 AM"
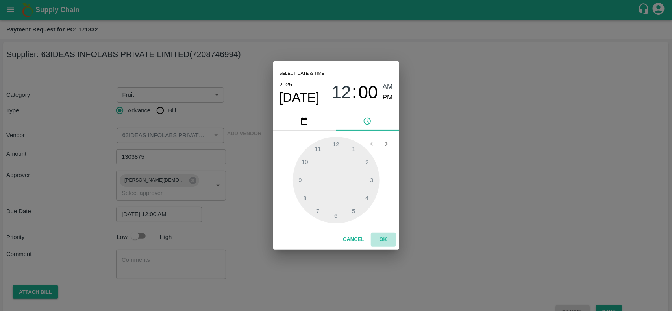
click at [381, 239] on button "OK" at bounding box center [383, 240] width 25 height 14
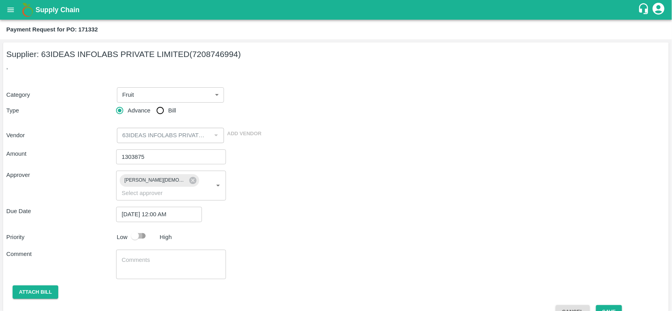
click at [136, 229] on input "checkbox" at bounding box center [135, 236] width 45 height 15
checkbox input "true"
click at [35, 286] on button "Attach bill" at bounding box center [36, 293] width 46 height 14
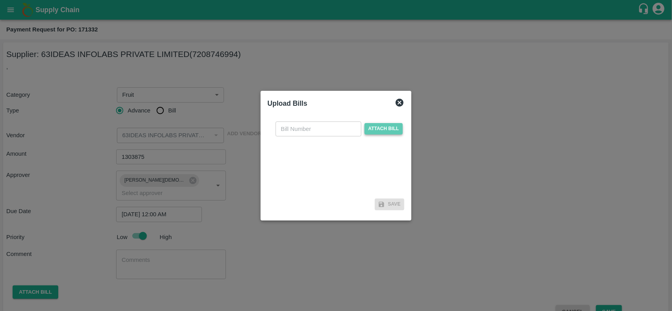
click at [388, 129] on span "Attach bill" at bounding box center [383, 128] width 39 height 11
click at [0, 0] on input "Attach bill" at bounding box center [0, 0] width 0 height 0
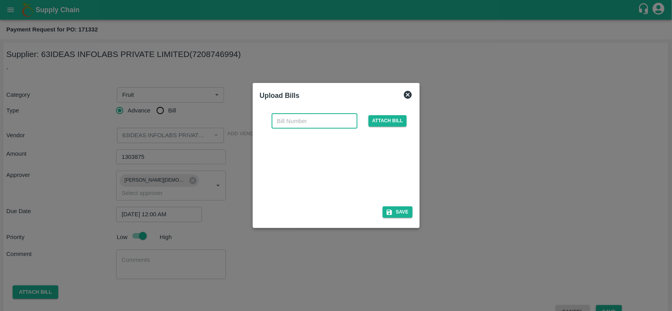
click at [297, 128] on input "text" at bounding box center [315, 121] width 86 height 15
paste input "QT-TH-000048"
type input "QT-TH-000048"
click at [396, 213] on button "Save" at bounding box center [398, 212] width 30 height 11
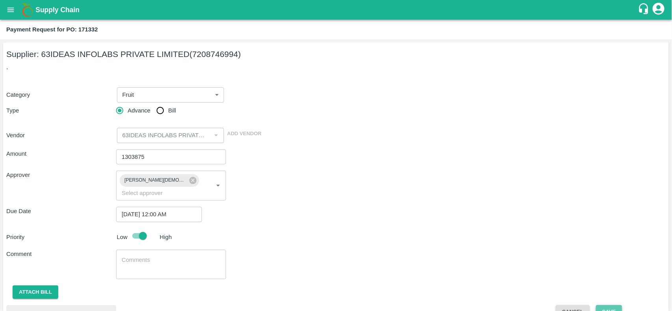
click at [606, 305] on button "Save" at bounding box center [609, 312] width 26 height 14
